Goal: Contribute content: Add original content to the website for others to see

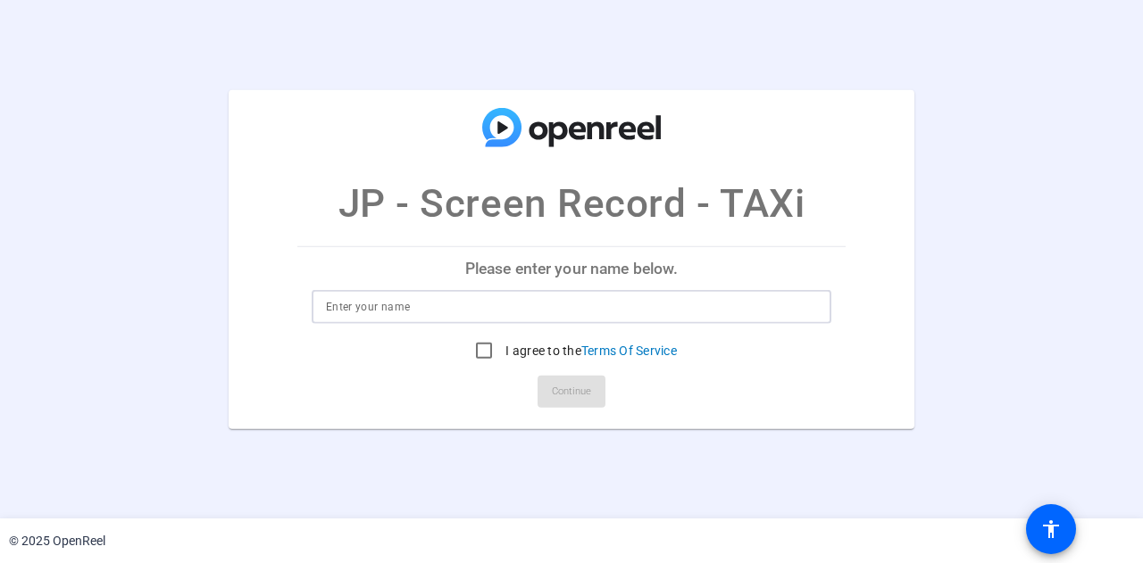
click at [446, 297] on input at bounding box center [571, 306] width 491 height 21
type input "[PERSON_NAME]"
click at [476, 350] on input "I agree to the Terms Of Service" at bounding box center [484, 351] width 36 height 36
checkbox input "true"
click at [578, 386] on span "Continue" at bounding box center [571, 391] width 39 height 27
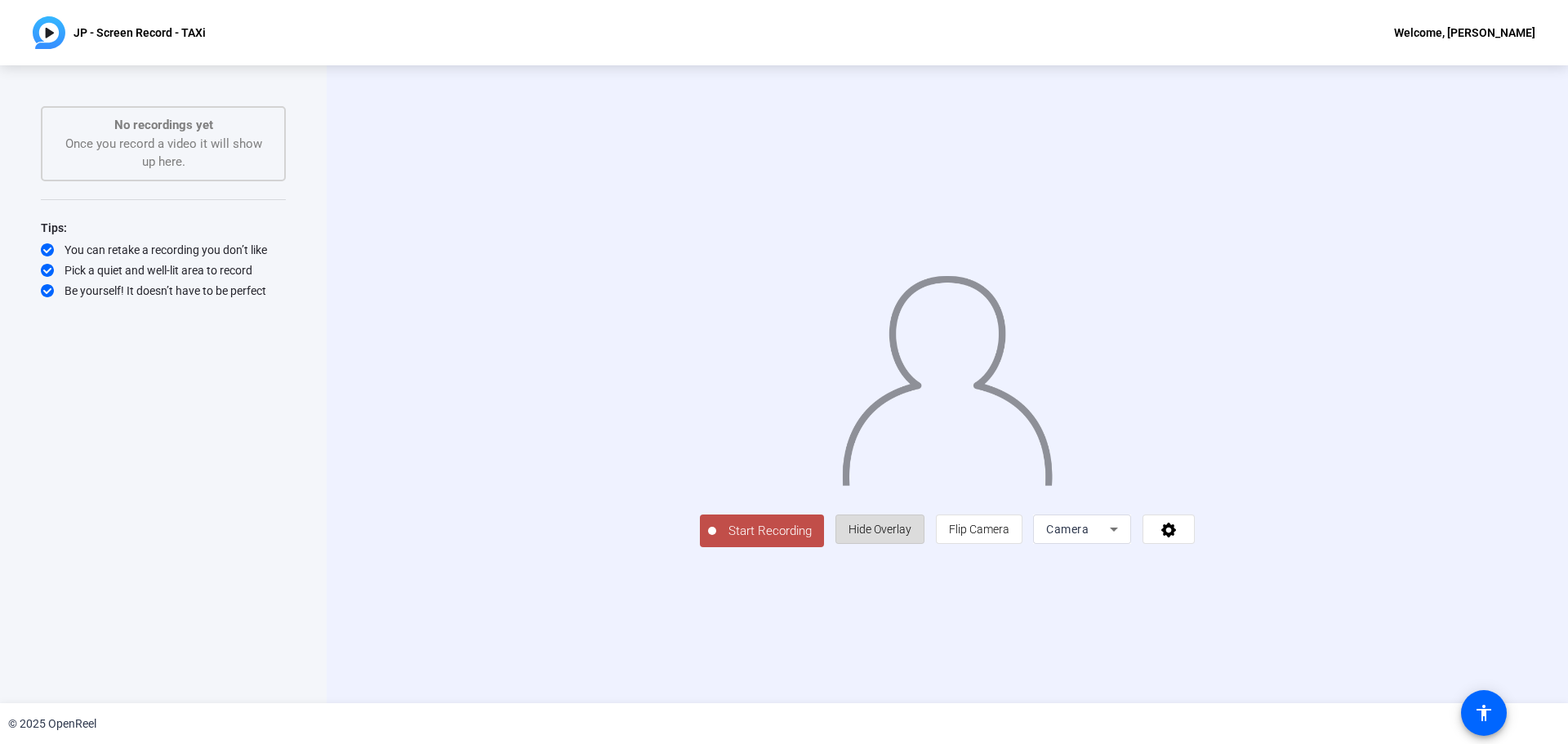
click at [924, 514] on span at bounding box center [880, 529] width 88 height 39
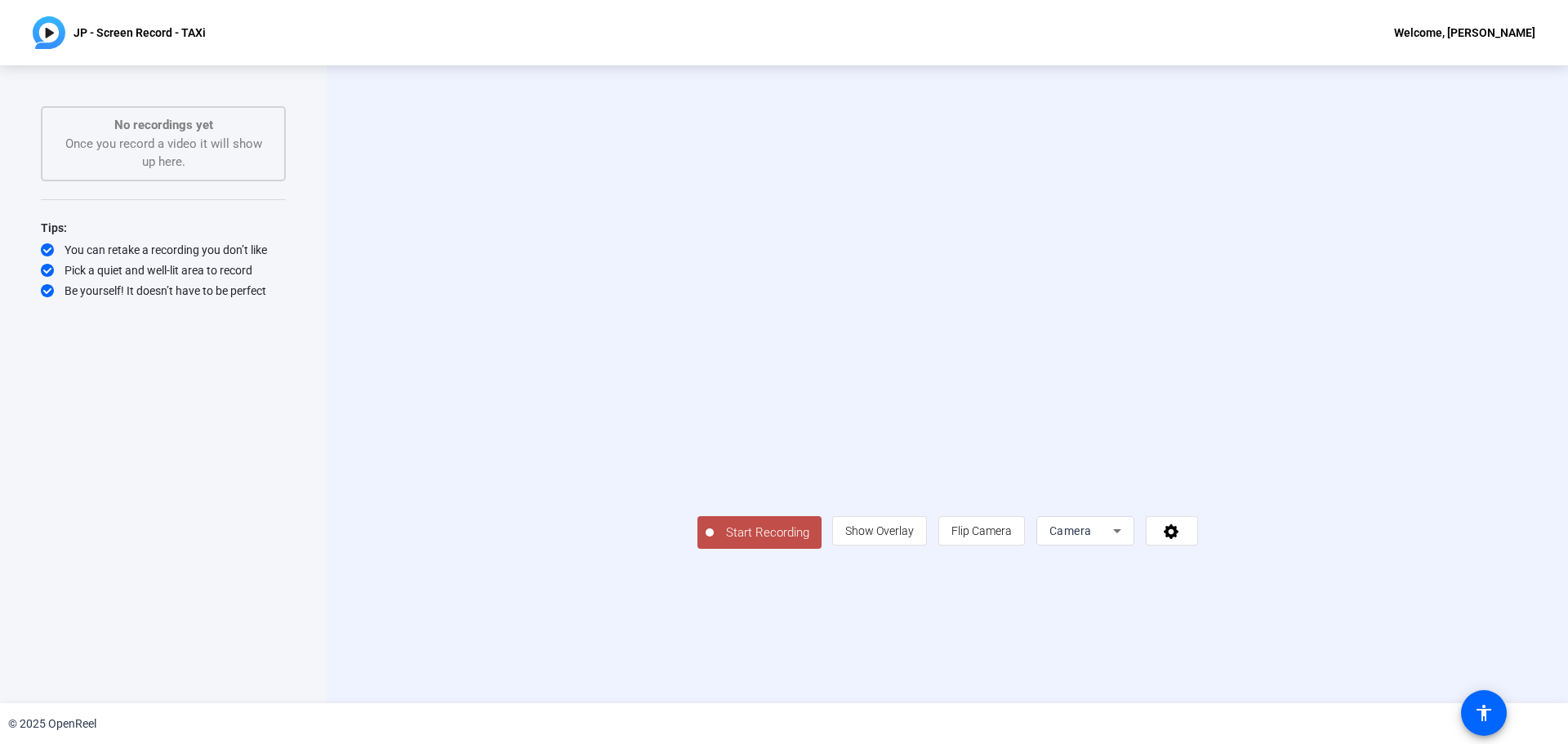
click at [1045, 514] on div "Camera" at bounding box center [1085, 531] width 72 height 29
click at [1045, 514] on span "Screen And Camera" at bounding box center [1288, 604] width 85 height 39
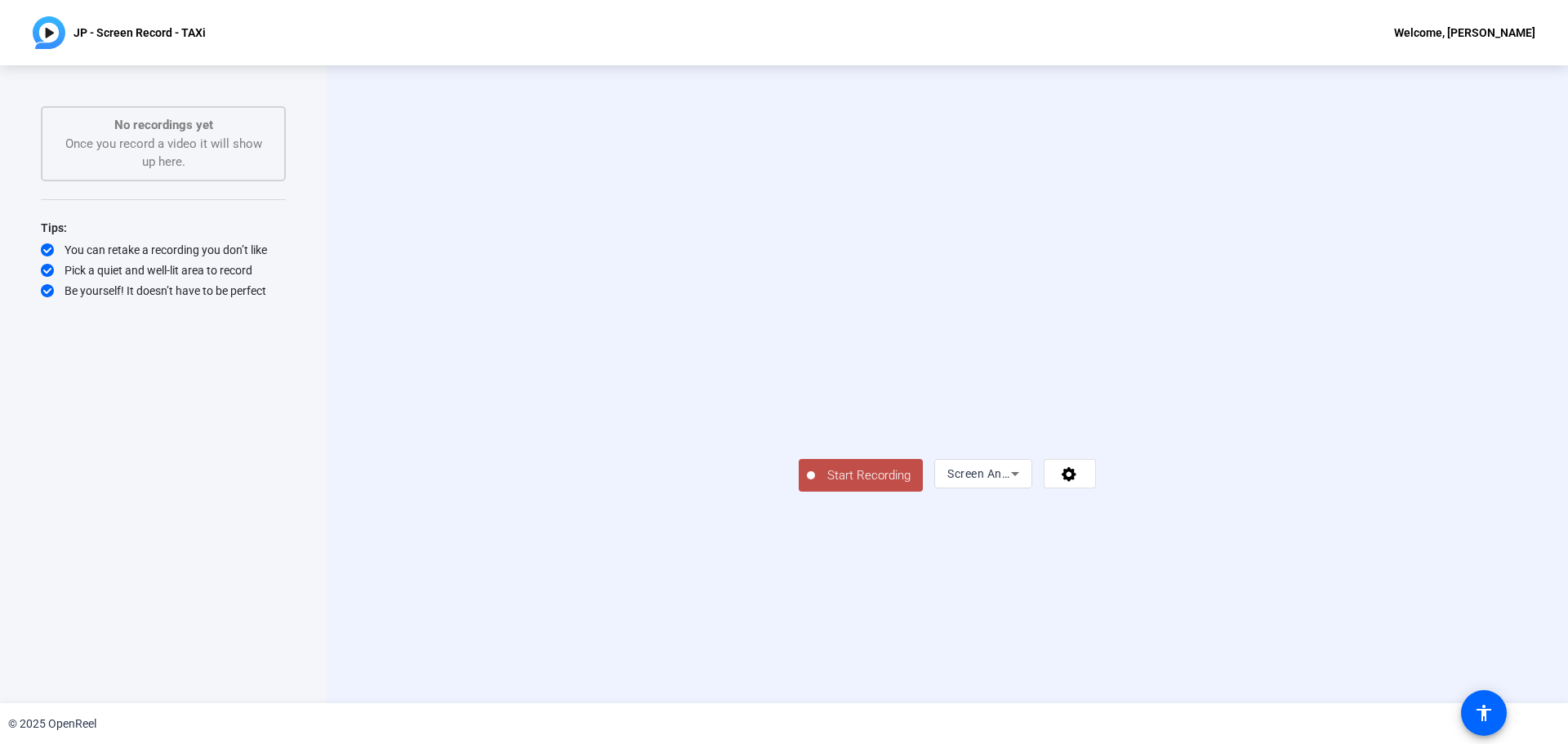
click at [799, 491] on button "Start Recording" at bounding box center [861, 476] width 124 height 33
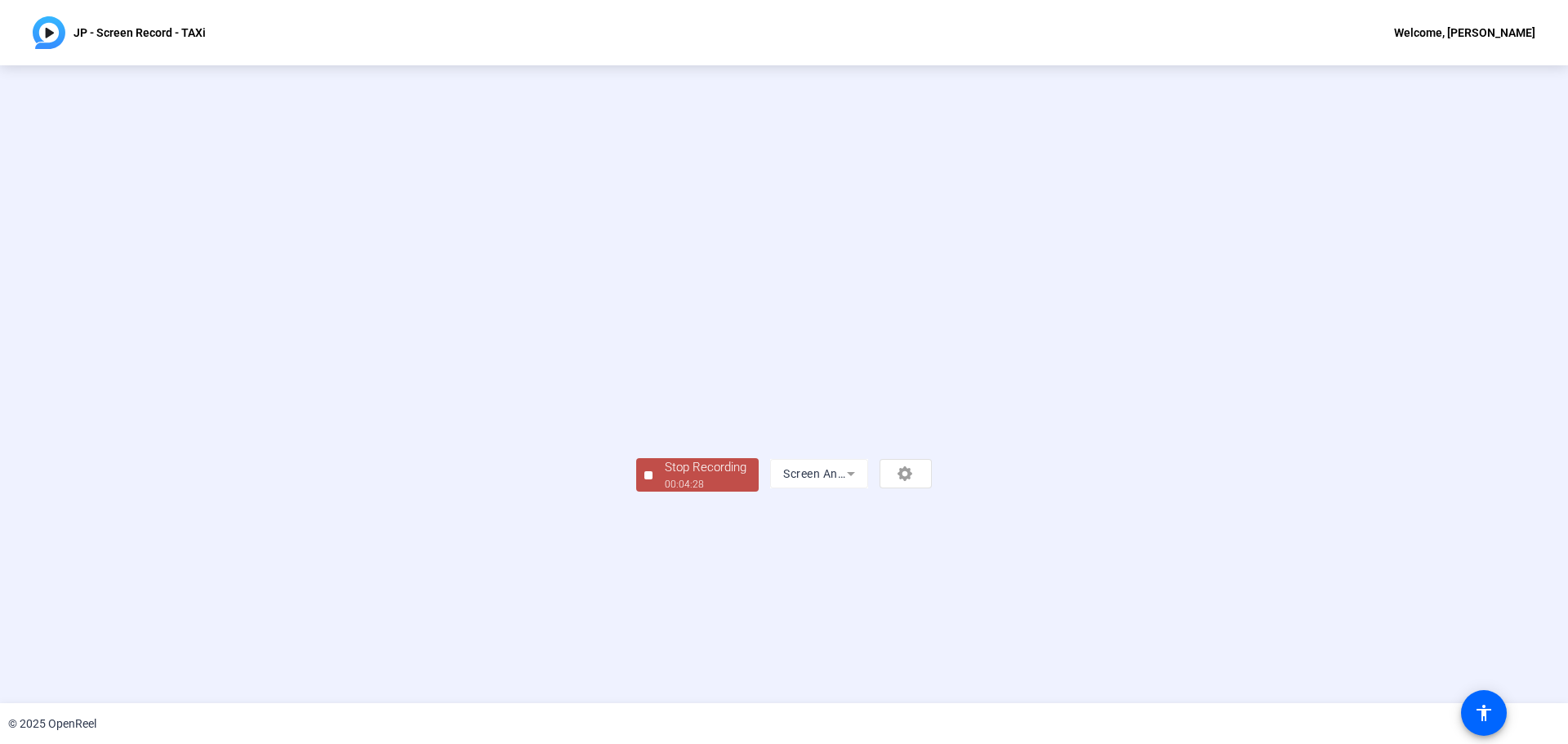
click at [665, 491] on div "00:04:28" at bounding box center [705, 484] width 81 height 15
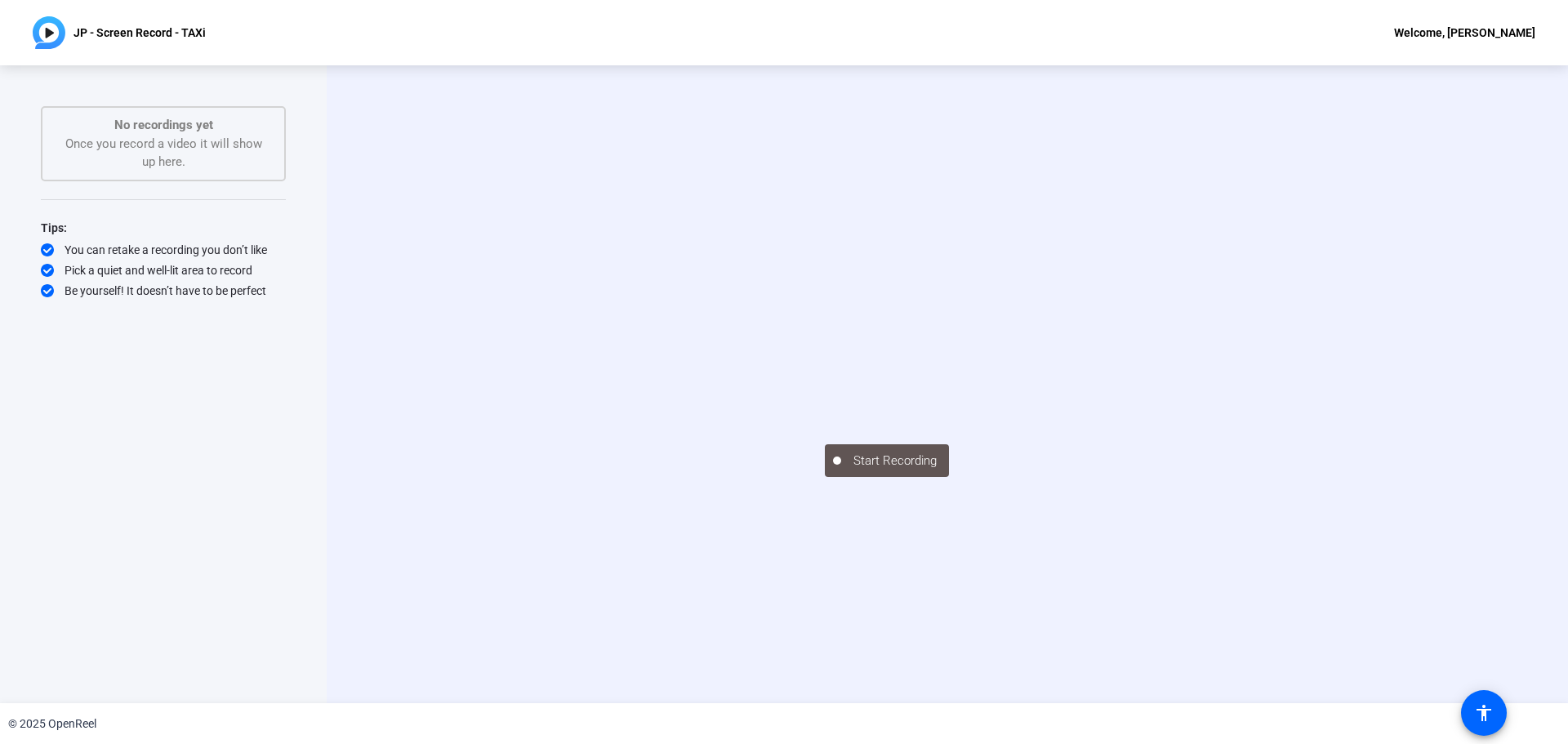
click at [965, 370] on video at bounding box center [948, 361] width 245 height 138
click at [825, 384] on video at bounding box center [948, 361] width 245 height 138
click at [997, 331] on video at bounding box center [948, 361] width 245 height 138
click at [993, 376] on video at bounding box center [948, 361] width 245 height 138
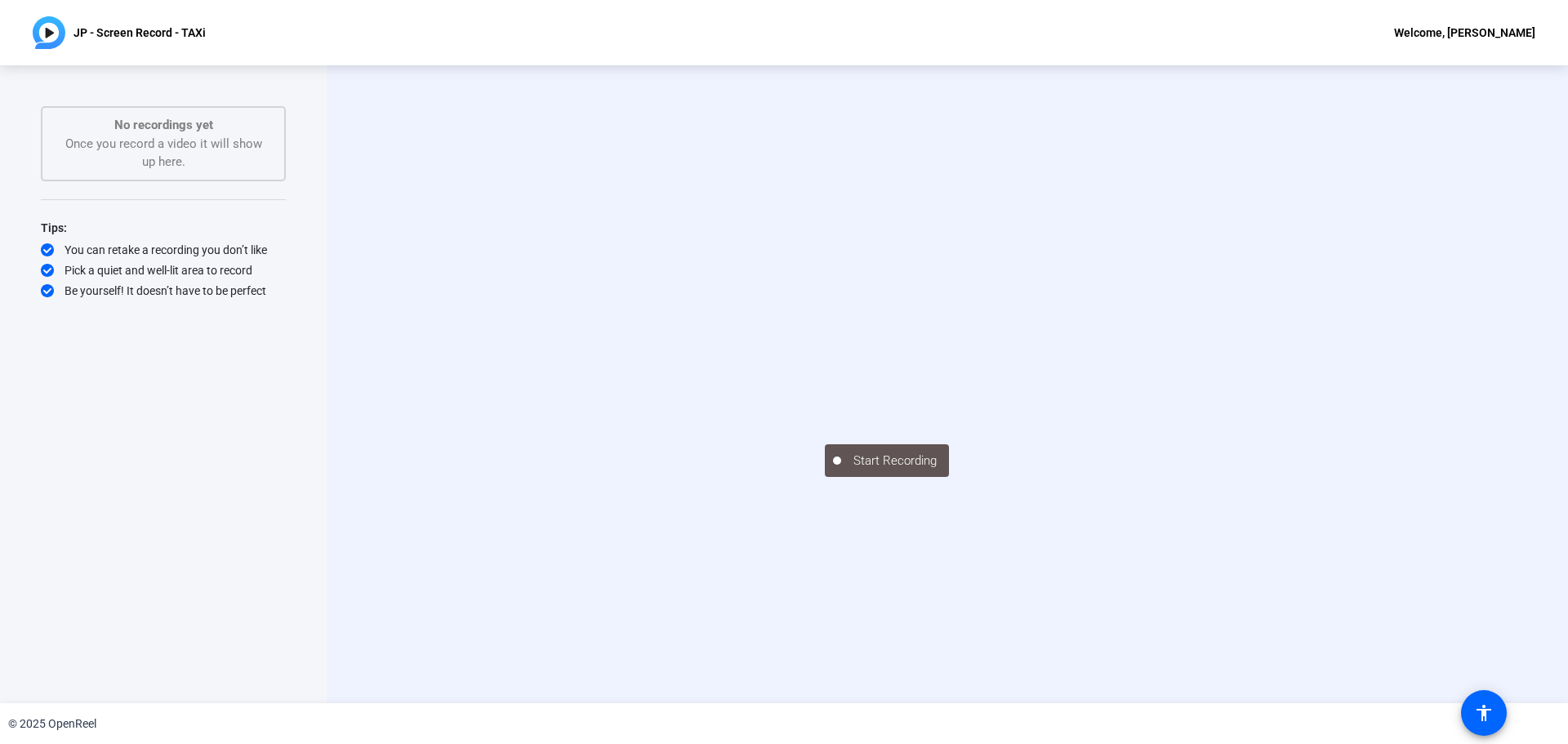
click at [363, 289] on div "Start Recording" at bounding box center [947, 383] width 1241 height 638
click at [1045, 292] on video at bounding box center [948, 361] width 245 height 138
click at [1045, 514] on span at bounding box center [1483, 713] width 39 height 39
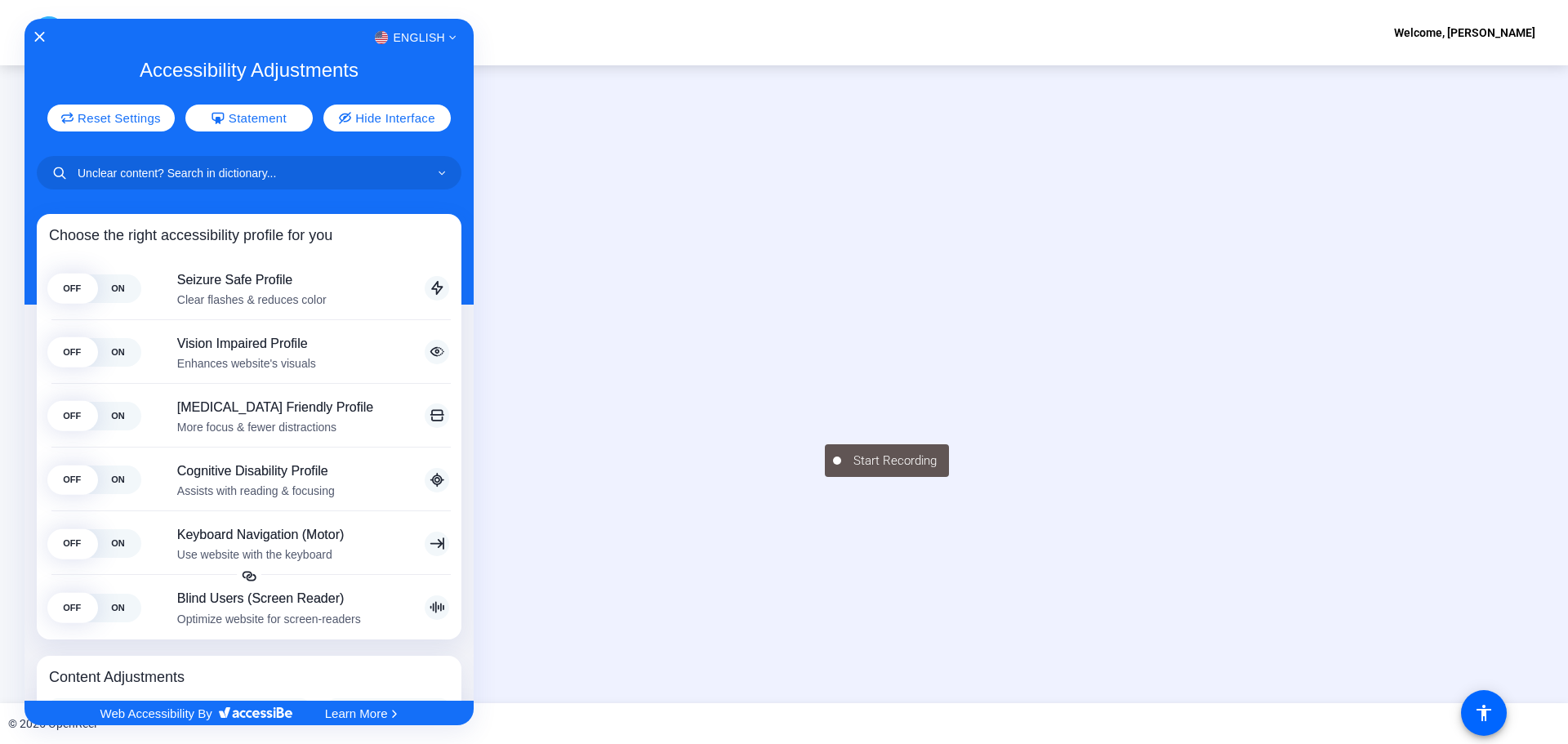
click at [34, 29] on div "English" at bounding box center [249, 37] width 449 height 21
click at [38, 34] on icon "Close Accessibility Interface" at bounding box center [39, 37] width 11 height 11
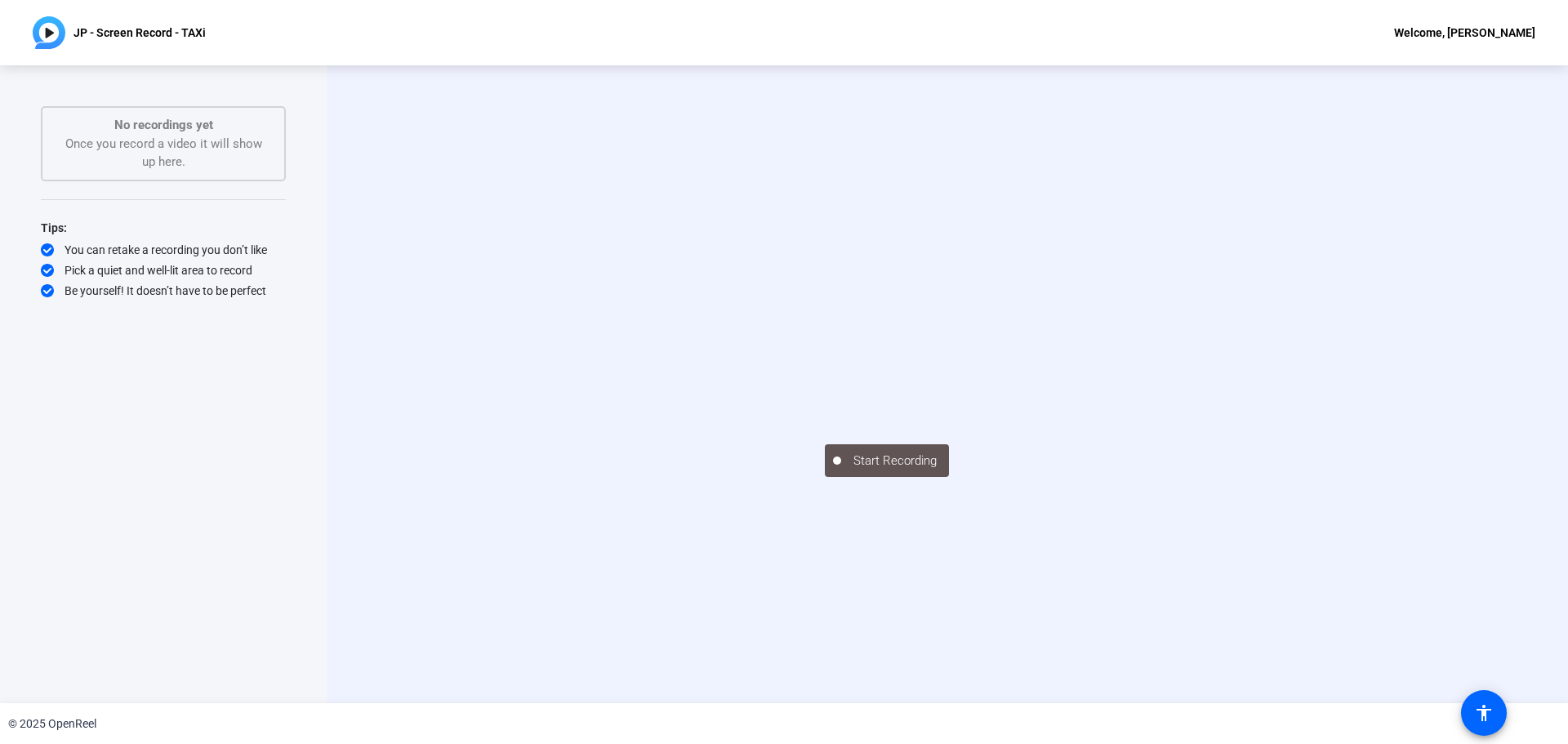
click at [191, 156] on div "No recordings yet Once you record a video it will show up here." at bounding box center [163, 144] width 209 height 56
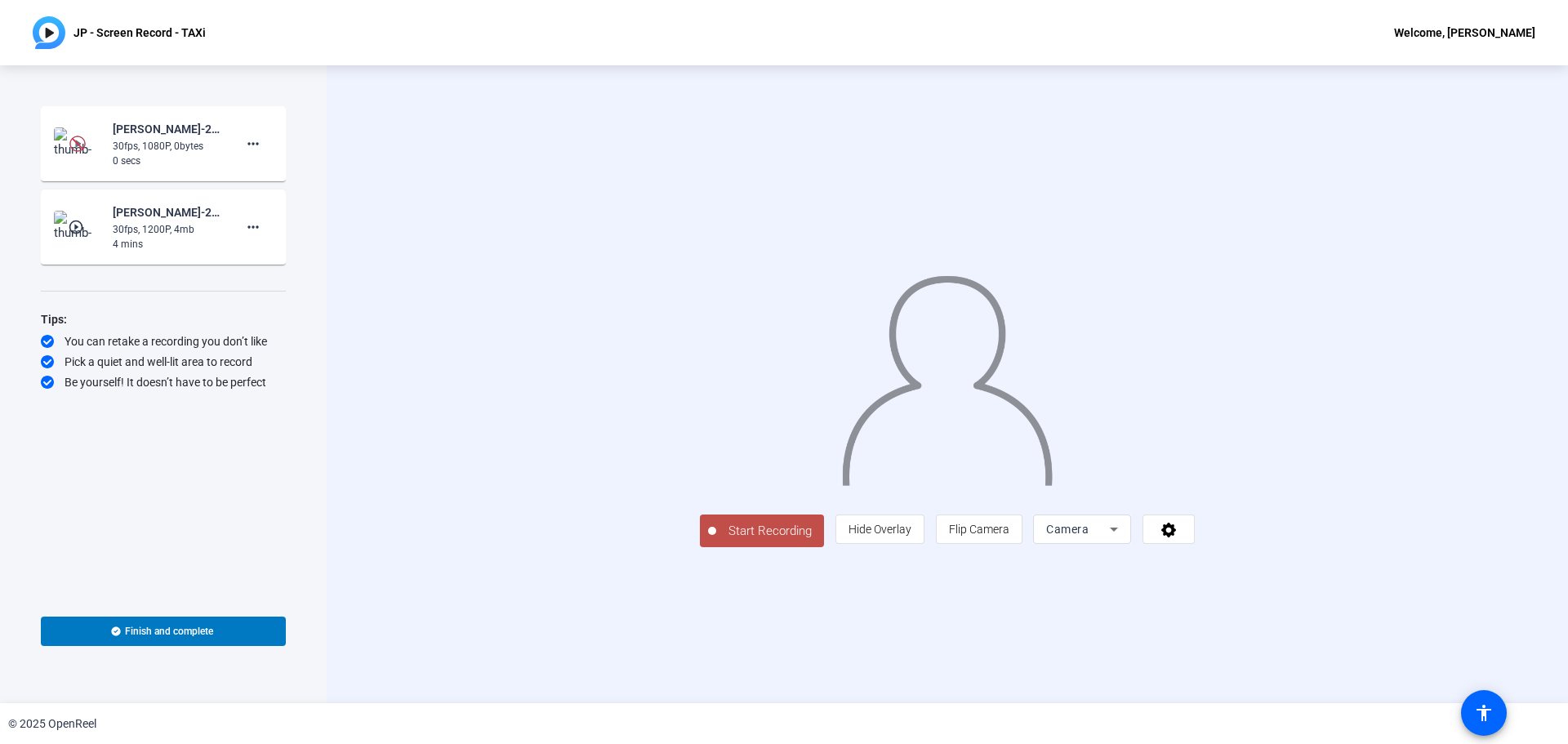
click at [85, 226] on mat-icon "play_circle_outline" at bounding box center [77, 227] width 19 height 16
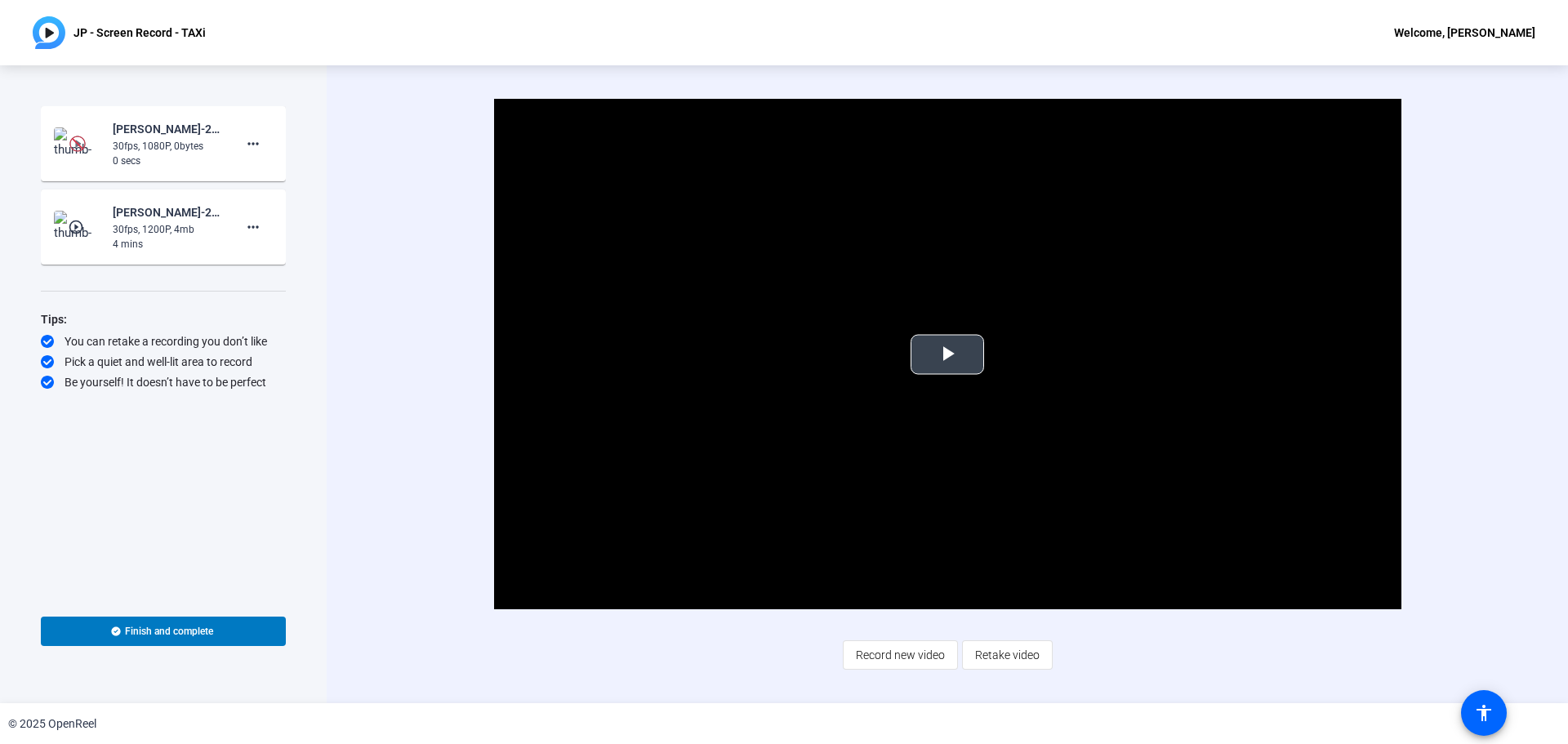
click at [983, 341] on button "Play Video" at bounding box center [947, 354] width 73 height 40
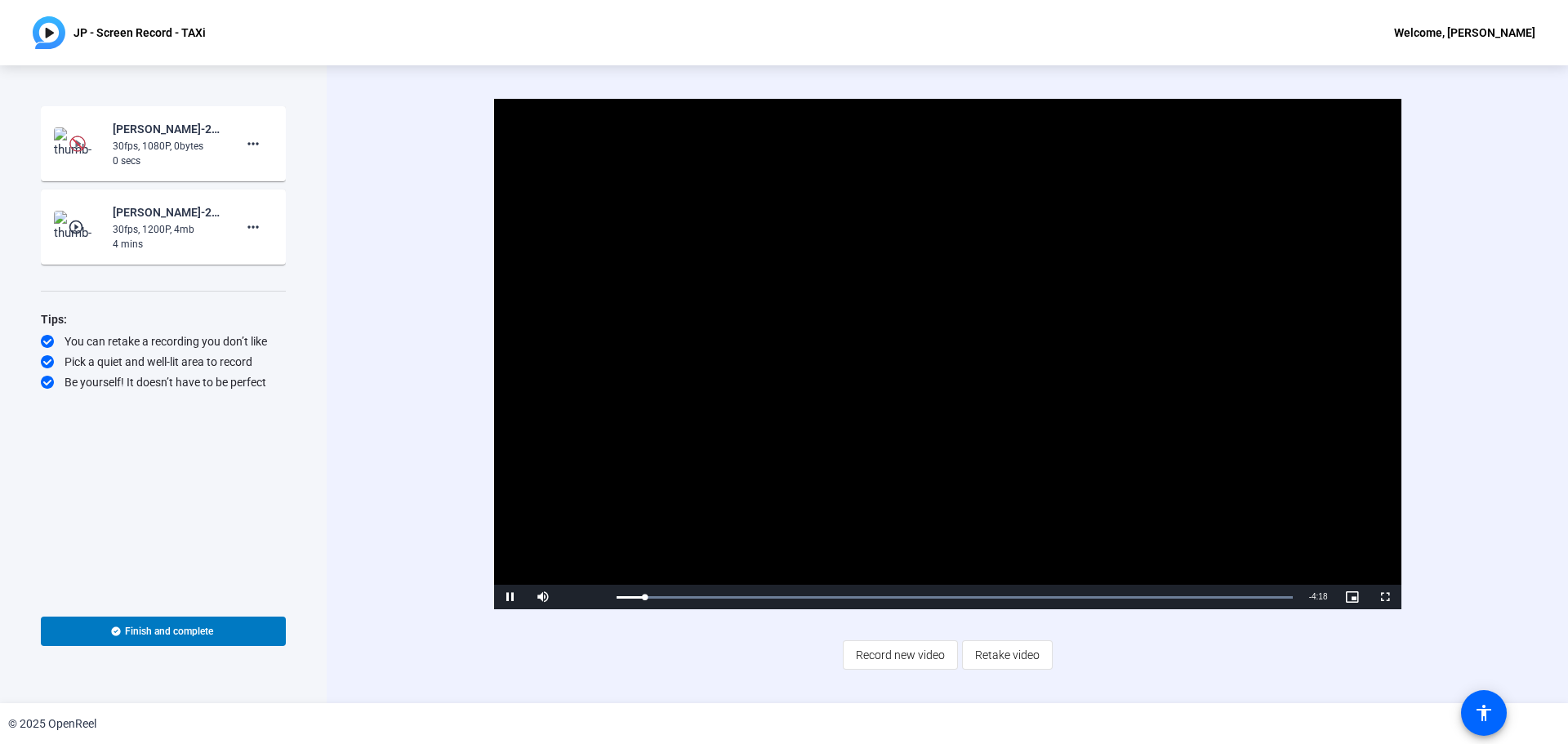
click at [201, 150] on div "30fps, 1080P, 0bytes" at bounding box center [167, 146] width 110 height 15
click at [72, 146] on img at bounding box center [78, 144] width 16 height 16
click at [80, 144] on img at bounding box center [78, 144] width 16 height 16
click at [718, 597] on div "Loaded : 100.00% 0:40 0:15" at bounding box center [954, 598] width 676 height 4
click at [802, 591] on div "Loaded : 100.00% 1:14 1:14" at bounding box center [954, 597] width 693 height 25
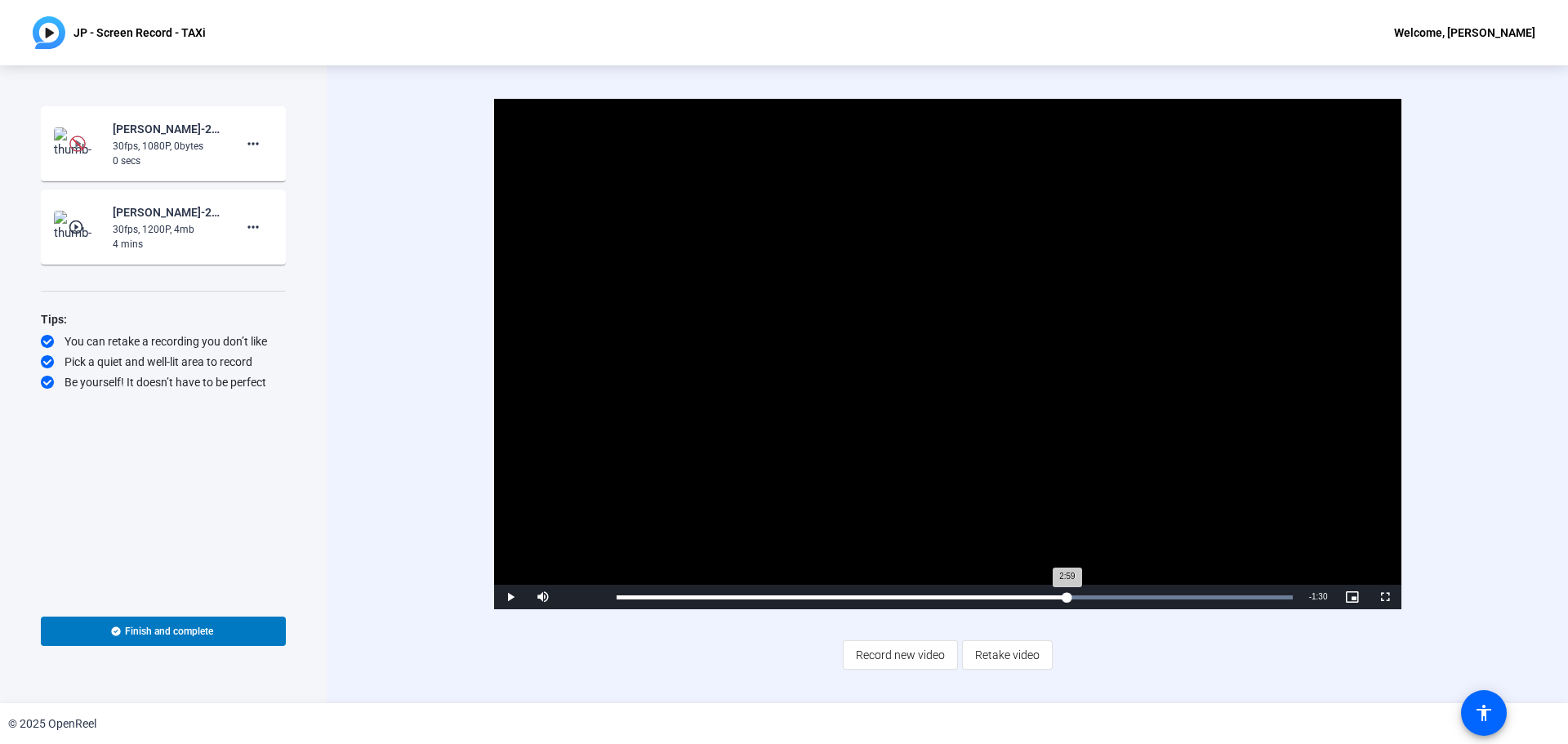
click at [1067, 588] on div "Loaded : 100.00% 2:59 2:59" at bounding box center [954, 597] width 693 height 25
click at [1144, 597] on div "Loaded : 100.00% 3:30 3:00" at bounding box center [954, 598] width 676 height 4
click at [1219, 598] on div "Loaded : 100.00% 4:00 3:30" at bounding box center [954, 598] width 676 height 4
click at [413, 480] on div "Video Player is loading. Play Video Pause Mute Current Time 4:01 / Duration 4:2…" at bounding box center [947, 383] width 1241 height 638
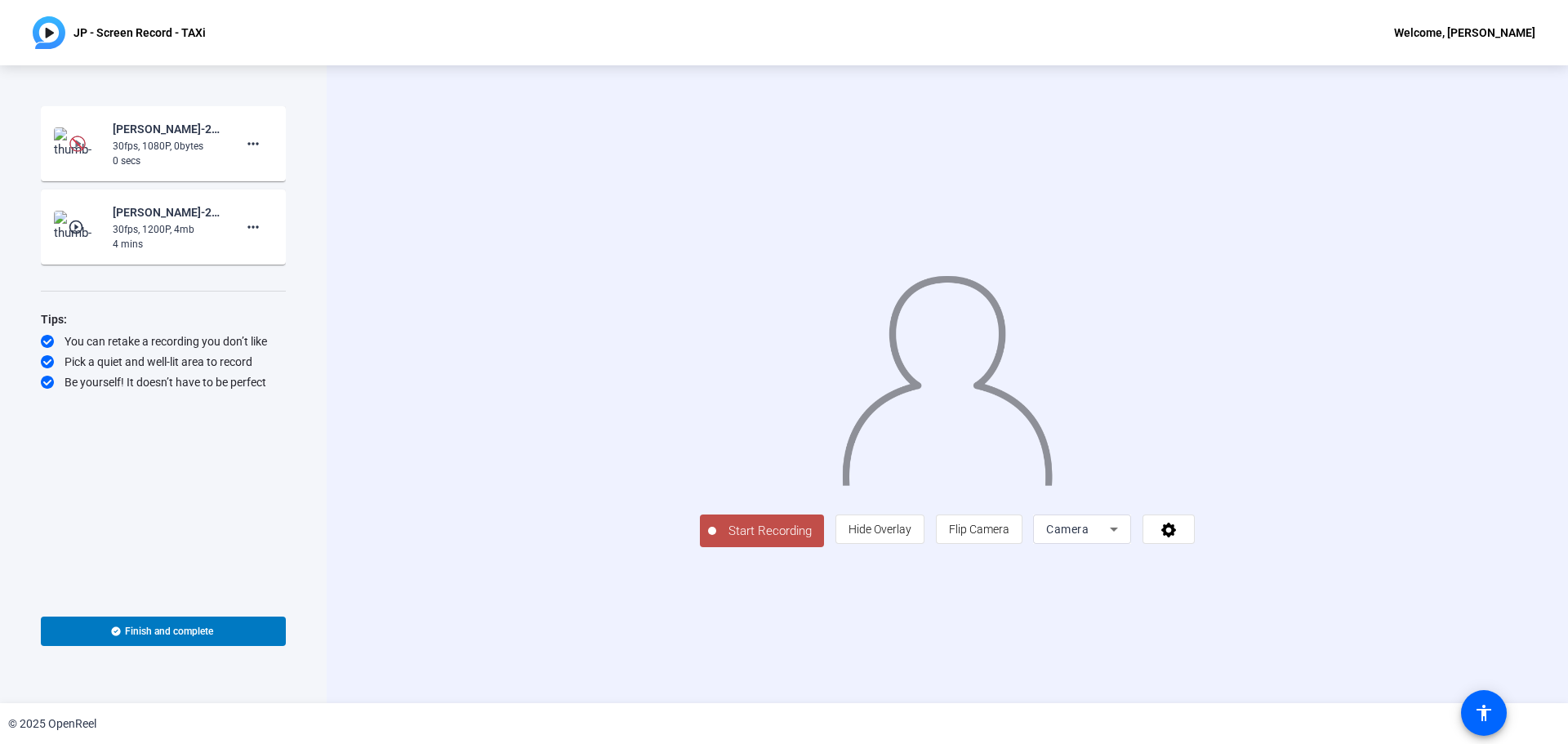
click at [1045, 514] on span "Camera" at bounding box center [1067, 529] width 42 height 13
click at [1045, 514] on span "Screen And Camera" at bounding box center [1288, 604] width 85 height 39
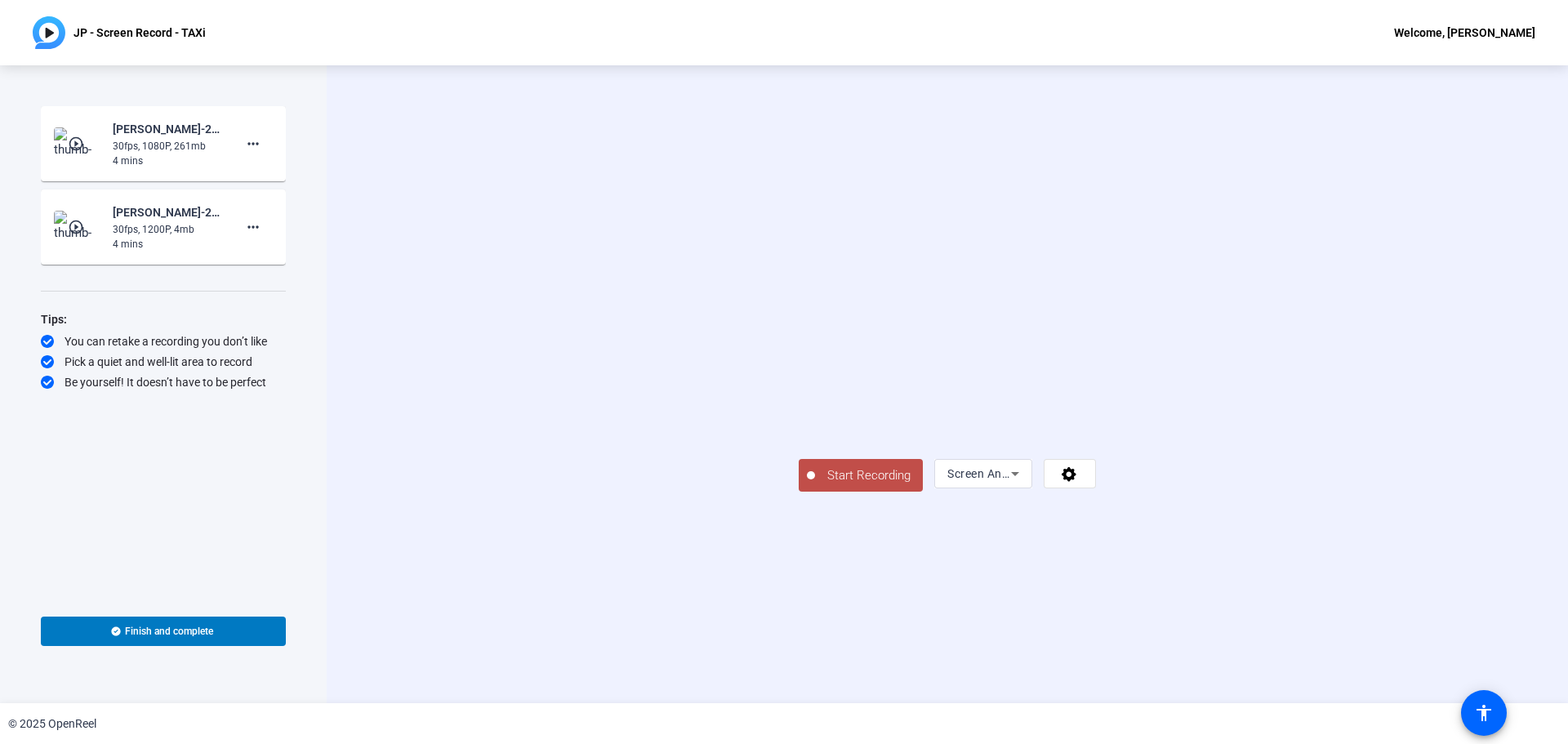
click at [815, 485] on span "Start Recording" at bounding box center [869, 476] width 108 height 19
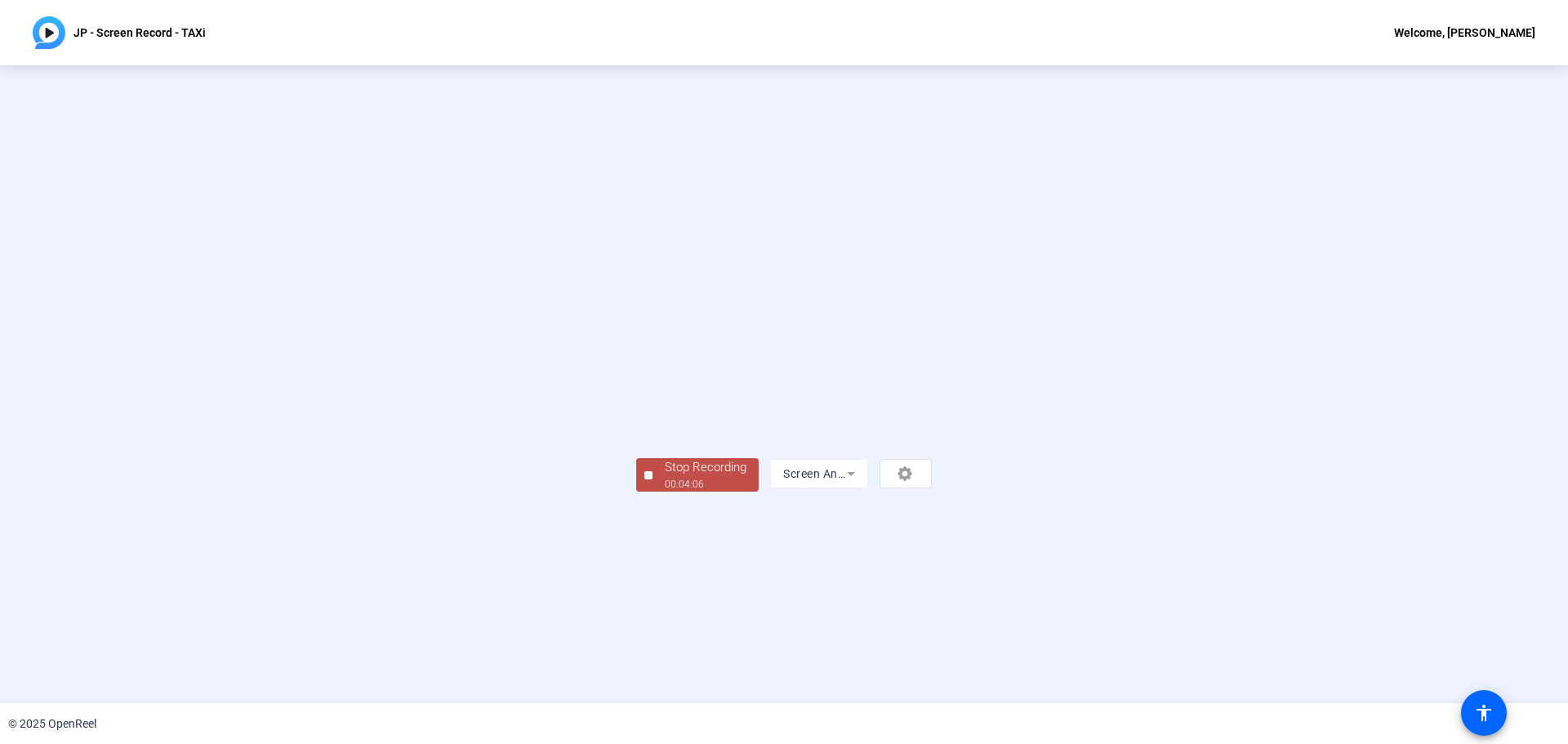
click at [665, 491] on div "00:04:06" at bounding box center [705, 484] width 81 height 15
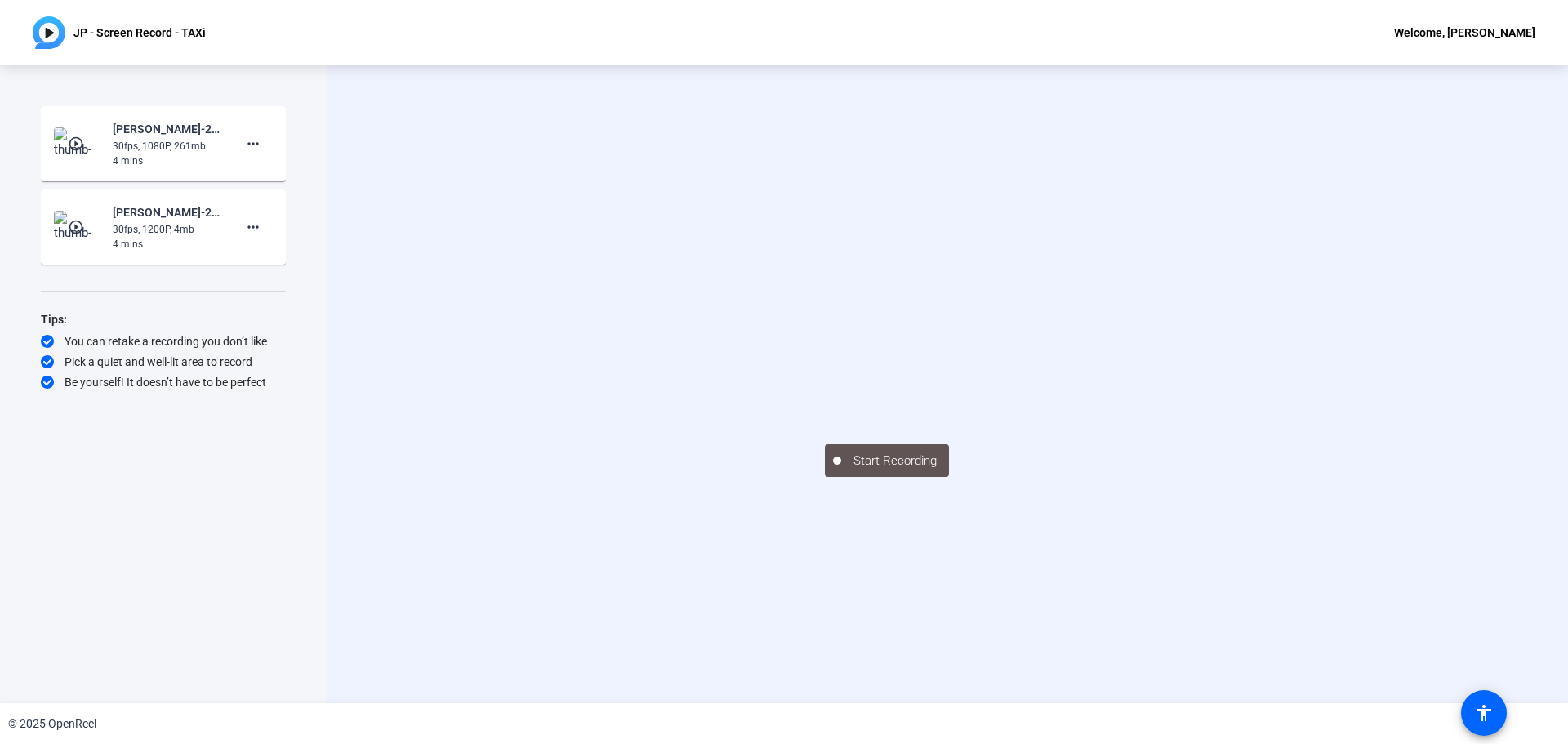
click at [78, 148] on mat-icon "play_circle_outline" at bounding box center [77, 144] width 19 height 16
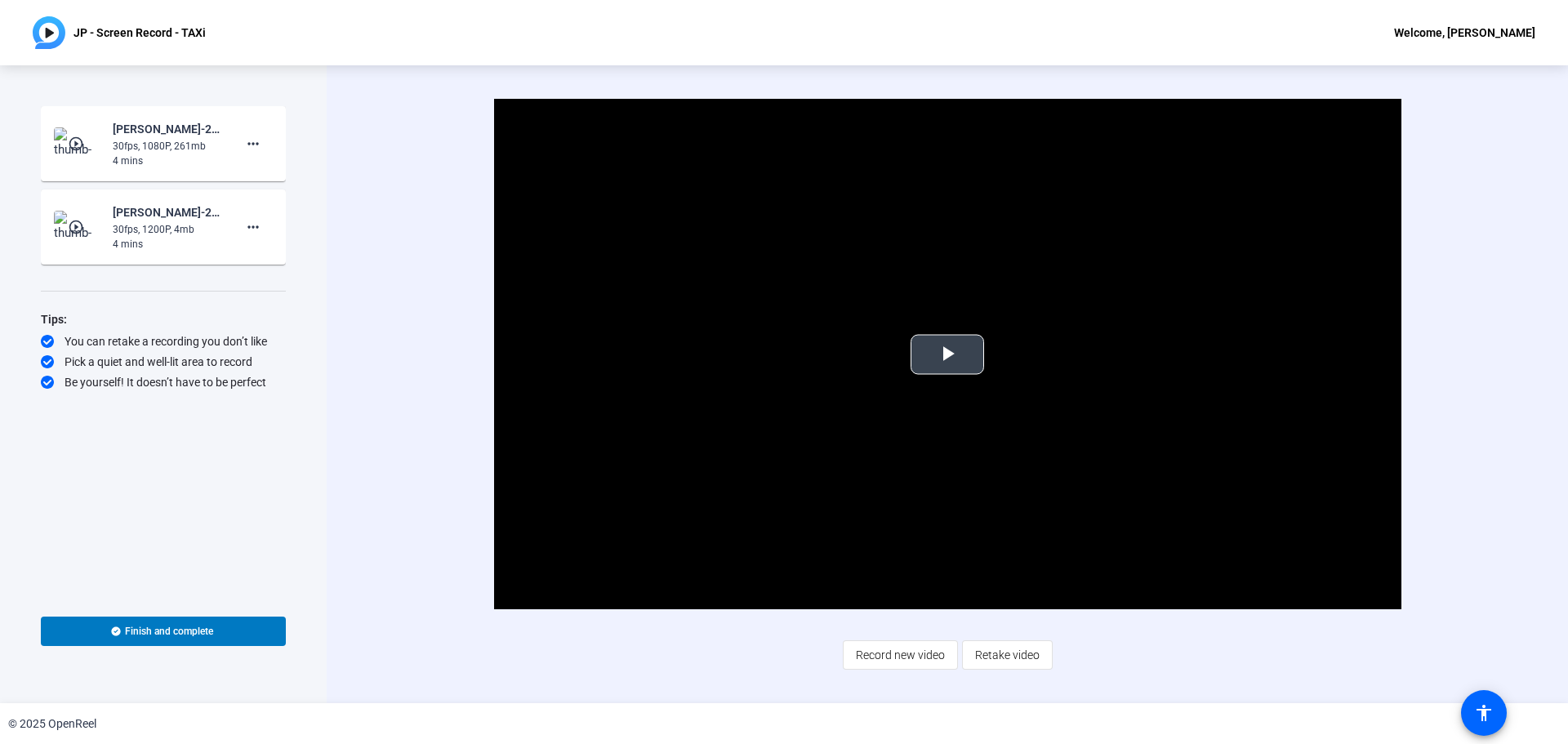
click at [947, 354] on span "Video Player" at bounding box center [947, 354] width 0 height 0
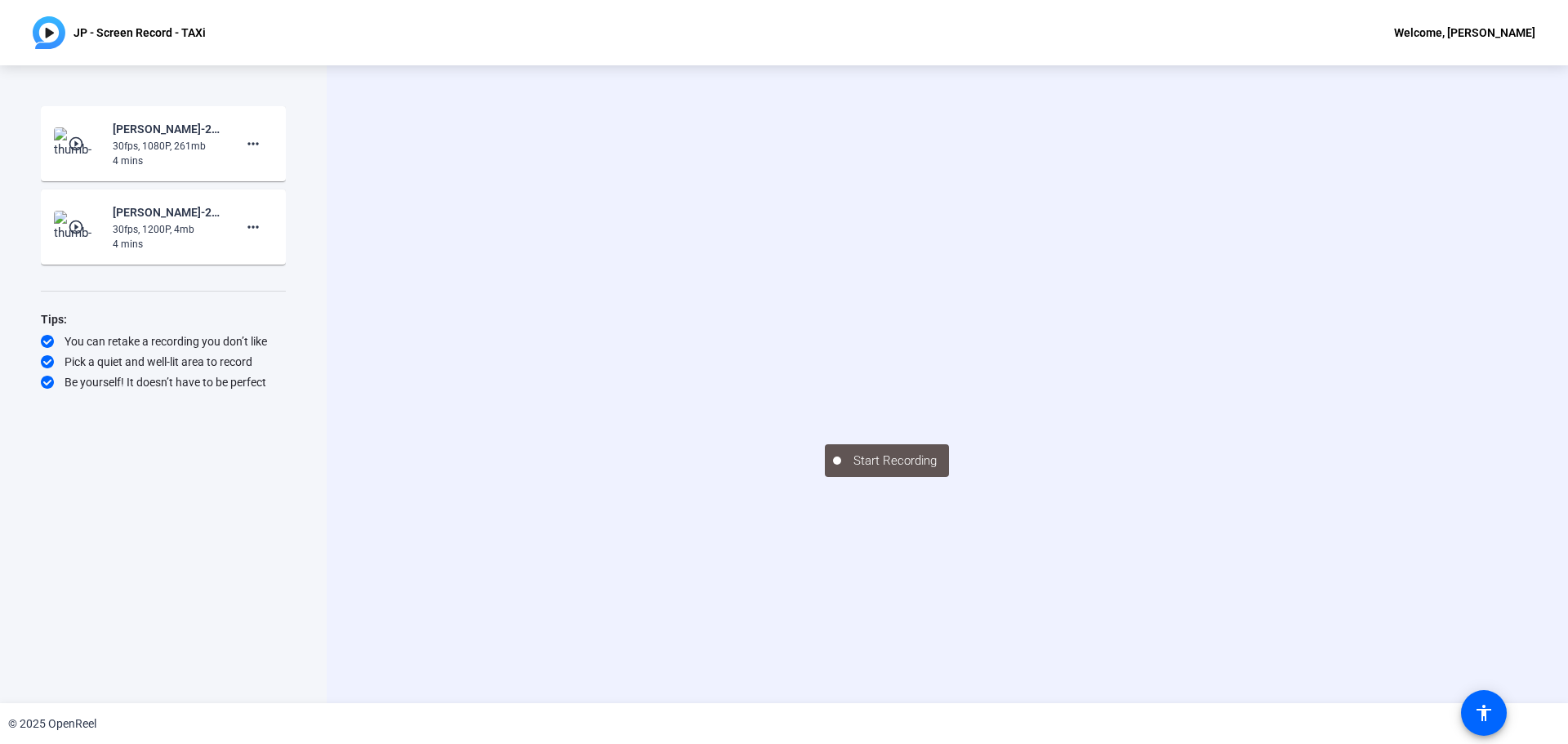
click at [80, 143] on mat-icon "play_circle_outline" at bounding box center [77, 144] width 19 height 16
click at [70, 225] on mat-icon "play_circle_outline" at bounding box center [77, 227] width 19 height 16
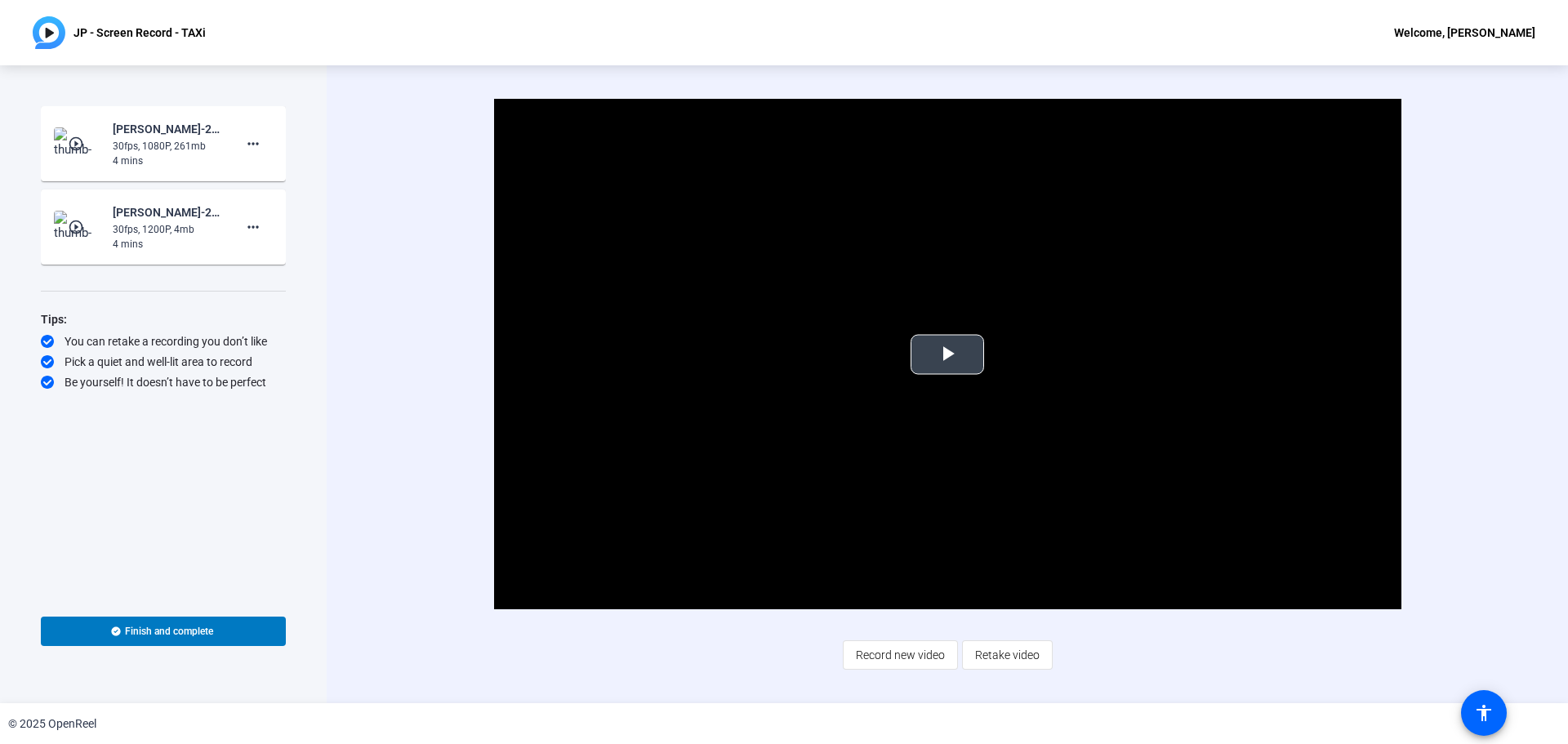
click at [947, 354] on span "Video Player" at bounding box center [947, 354] width 0 height 0
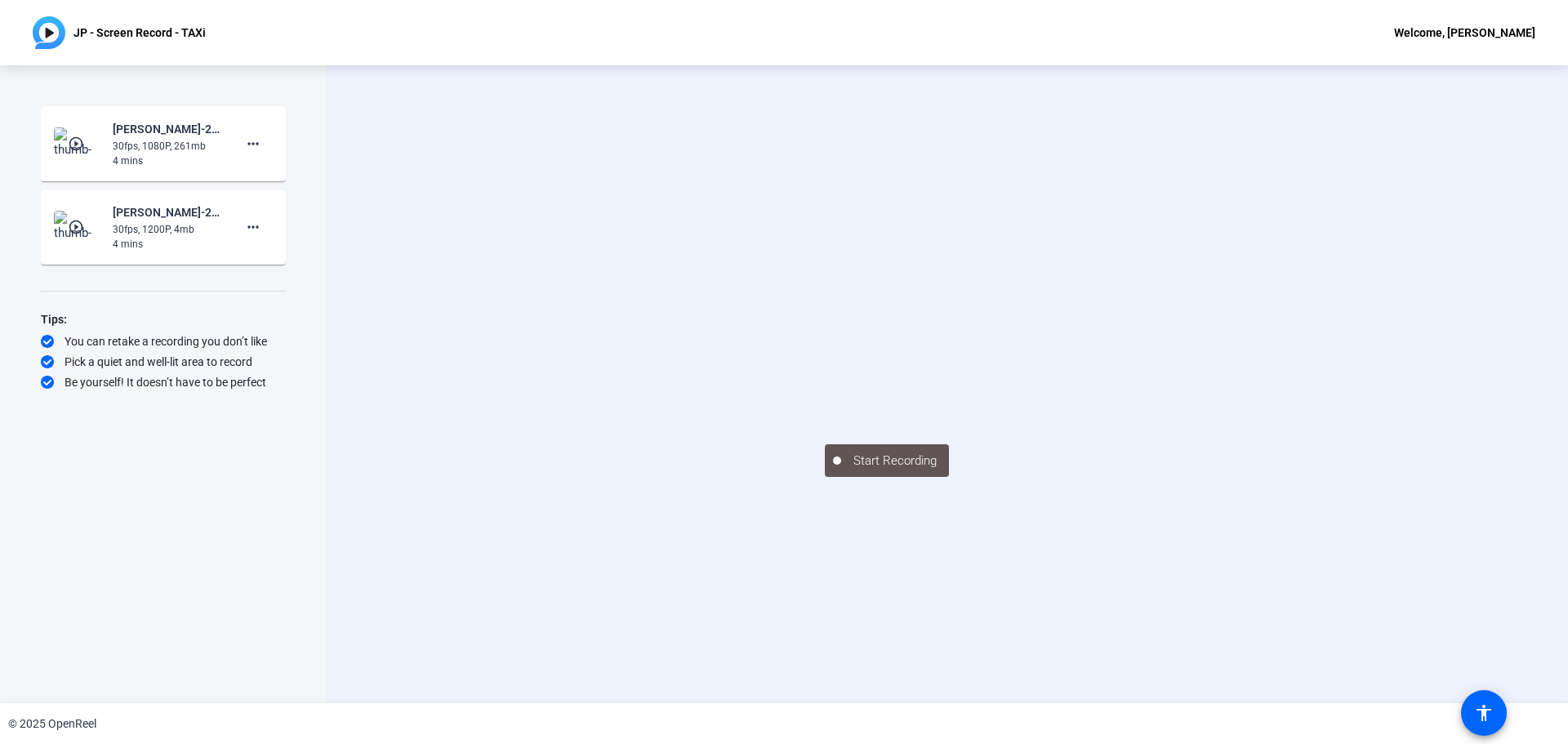
click at [150, 149] on div "30fps, 1080P, 261mb" at bounding box center [167, 146] width 110 height 15
click at [81, 146] on mat-icon "play_circle_outline" at bounding box center [77, 144] width 19 height 16
click at [64, 143] on img at bounding box center [78, 144] width 48 height 33
click at [194, 145] on div "30fps, 1080P, 261mb" at bounding box center [167, 146] width 110 height 15
click at [81, 215] on img at bounding box center [78, 227] width 48 height 33
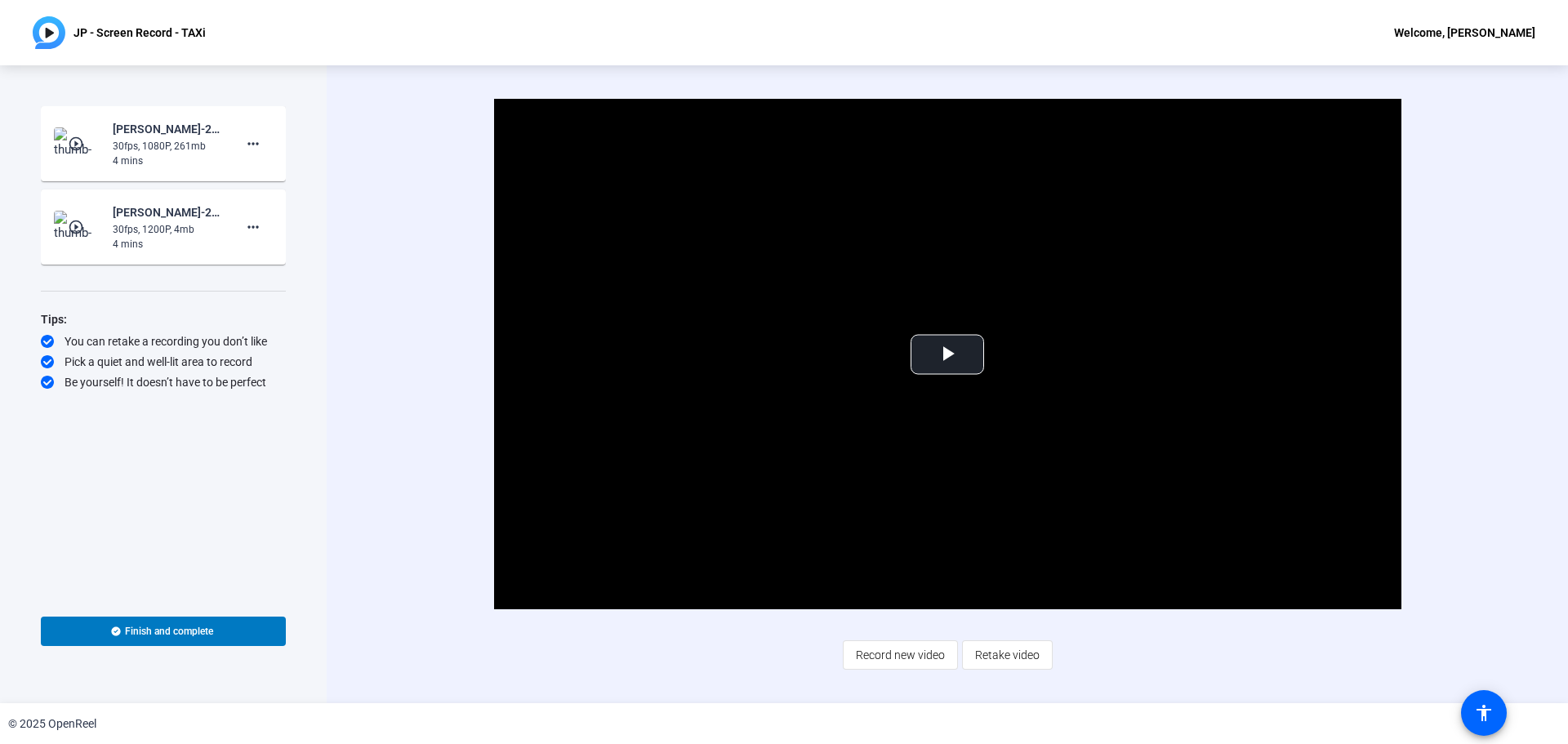
click at [86, 166] on div "play_circle_outline JP Carigma-25-7268 Everyday AI Q4 2025 Video Series-JP - Sc…" at bounding box center [163, 144] width 219 height 49
click at [85, 149] on mat-icon "play_circle_outline" at bounding box center [77, 144] width 19 height 16
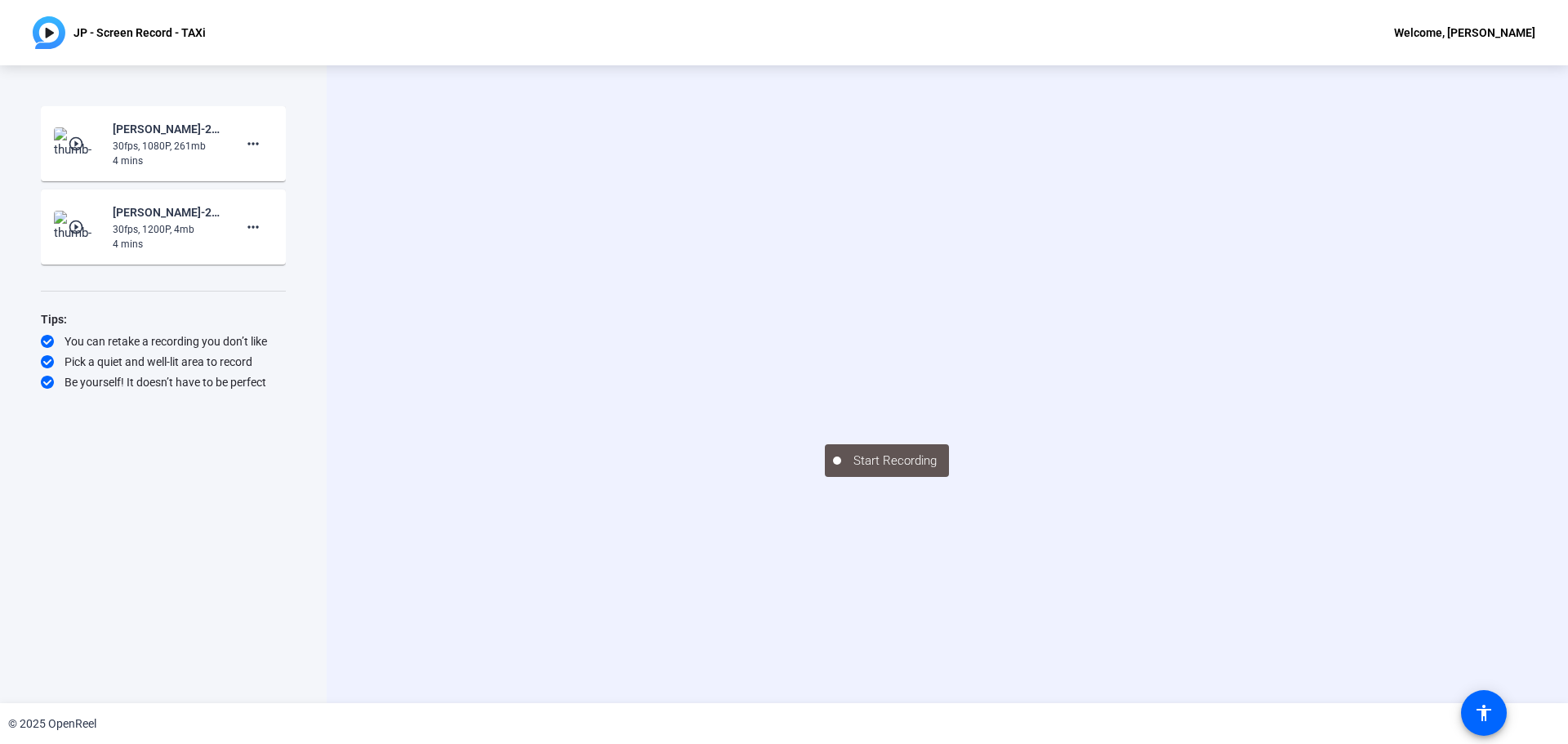
click at [934, 360] on video at bounding box center [948, 361] width 245 height 138
click at [49, 223] on mat-card-content "play_circle_outline JP Carigma-25-7268 Everyday AI Q4 2025 Video Series-JP - Sc…" at bounding box center [164, 227] width 245 height 75
click at [79, 223] on mat-icon "play_circle_outline" at bounding box center [77, 227] width 19 height 16
click at [80, 235] on img at bounding box center [78, 227] width 48 height 33
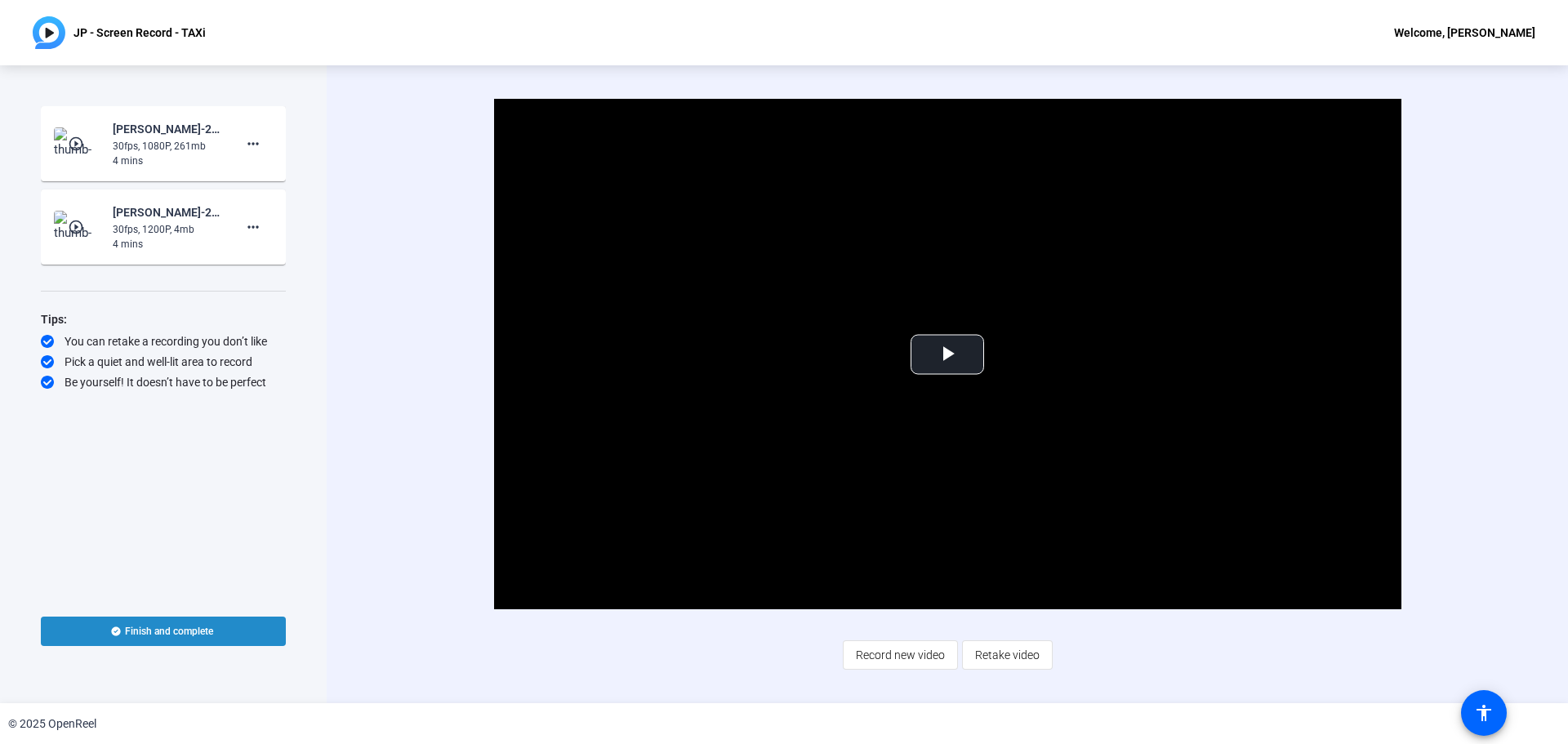
click at [198, 514] on span at bounding box center [164, 631] width 245 height 39
